Goal: Task Accomplishment & Management: Manage account settings

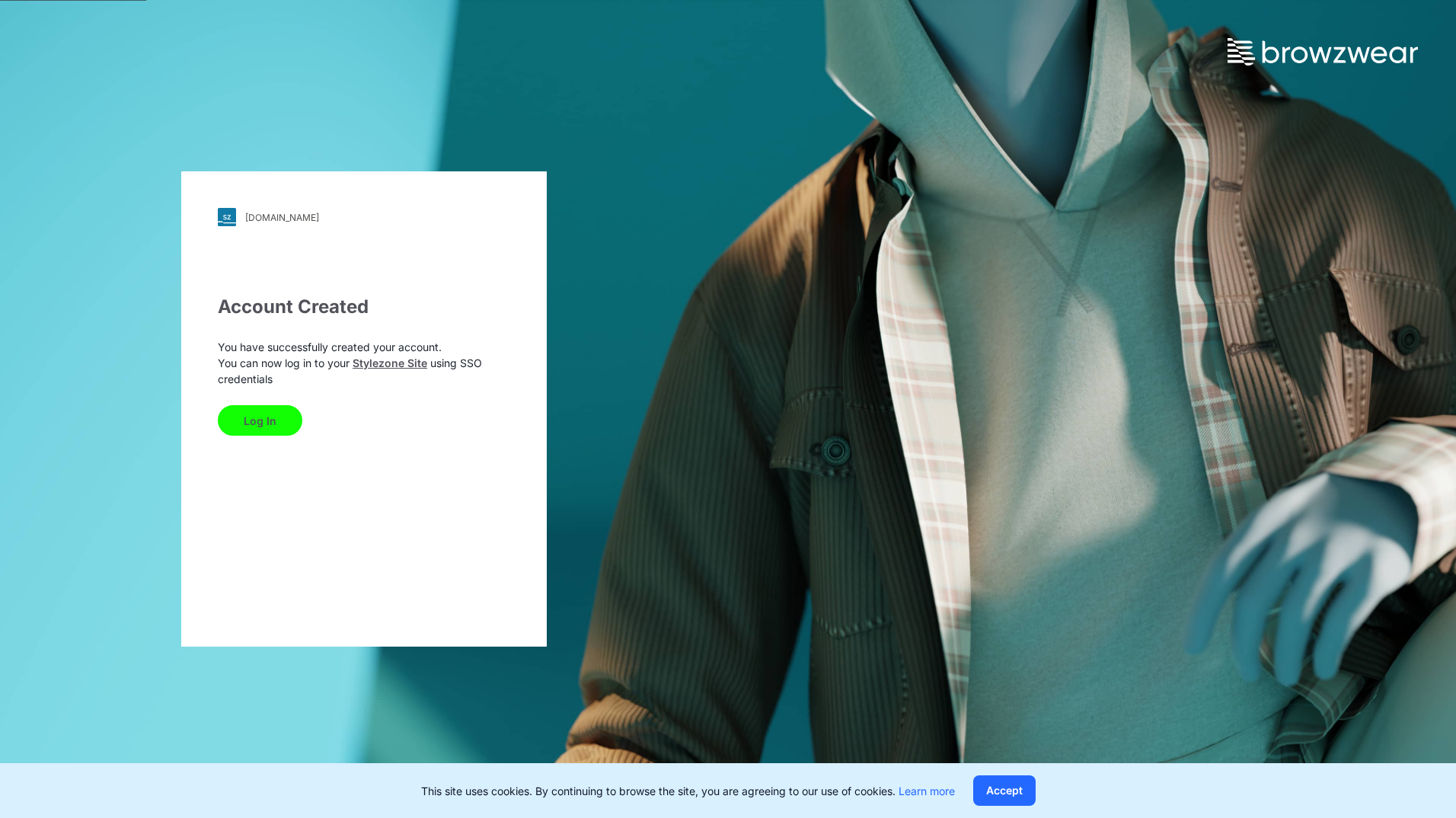
click at [281, 355] on div "You have successfully created your account. You can now log in to your Stylezon…" at bounding box center [364, 387] width 292 height 96
click at [681, 362] on div "[DOMAIN_NAME] Loading... Account Created You have successfully created your acc…" at bounding box center [364, 409] width 728 height 818
click at [401, 362] on link "Stylezone Site" at bounding box center [390, 362] width 75 height 13
